Goal: Transaction & Acquisition: Purchase product/service

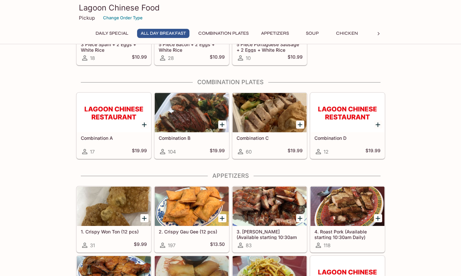
scroll to position [131, 0]
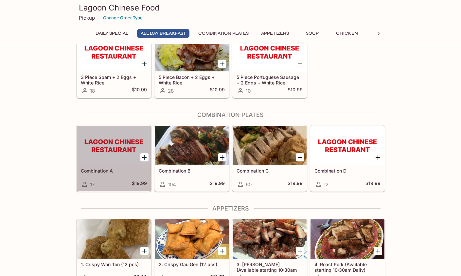
click at [108, 151] on div at bounding box center [114, 145] width 74 height 39
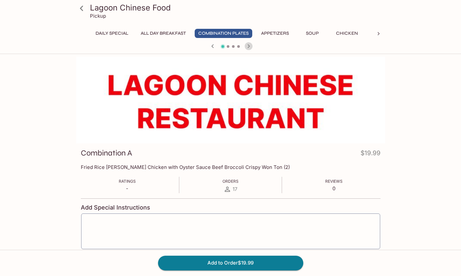
click at [249, 46] on icon "button" at bounding box center [249, 46] width 8 height 8
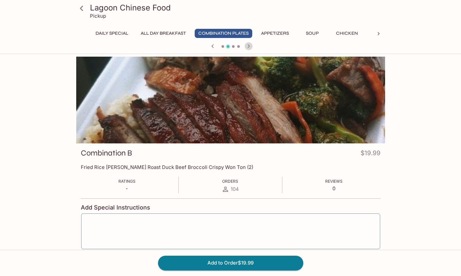
click at [249, 46] on icon "button" at bounding box center [249, 46] width 8 height 8
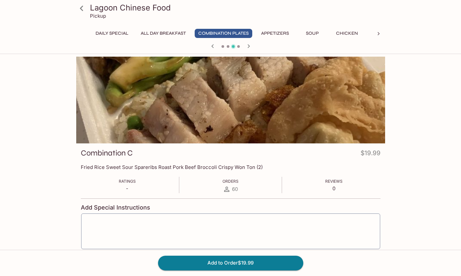
click at [249, 46] on icon "button" at bounding box center [249, 46] width 8 height 8
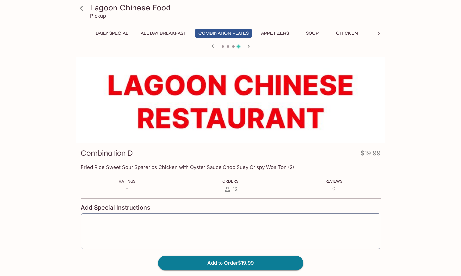
click at [249, 46] on icon "button" at bounding box center [249, 46] width 8 height 8
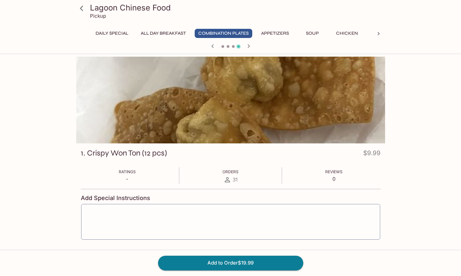
click at [249, 46] on icon "button" at bounding box center [249, 46] width 8 height 8
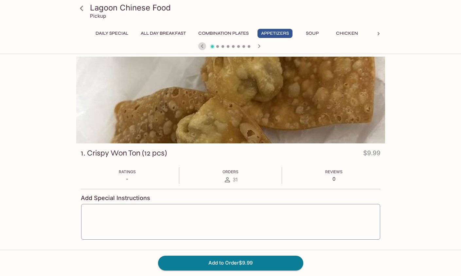
click at [204, 48] on icon "button" at bounding box center [202, 46] width 8 height 8
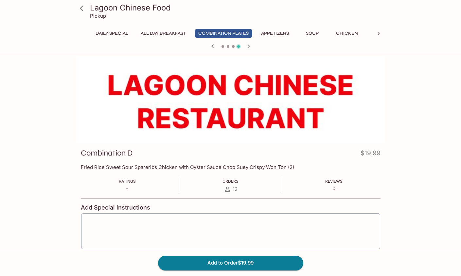
click at [204, 48] on div at bounding box center [231, 47] width 314 height 10
click at [213, 46] on icon "button" at bounding box center [213, 46] width 8 height 8
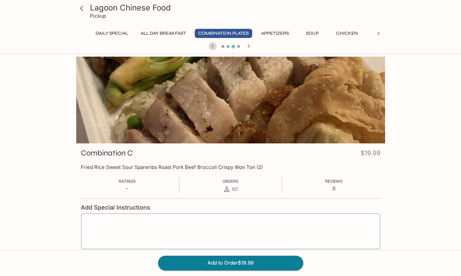
click at [213, 46] on icon "button" at bounding box center [213, 46] width 8 height 8
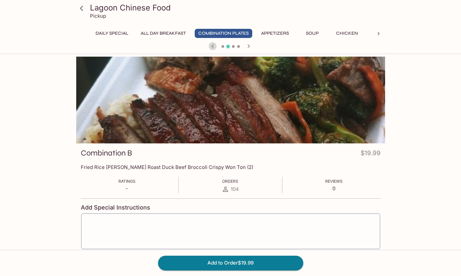
click at [213, 46] on icon "button" at bounding box center [213, 46] width 8 height 8
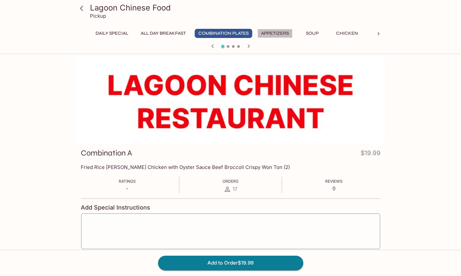
click at [277, 36] on button "Appetizers" at bounding box center [275, 33] width 35 height 9
